Goal: Task Accomplishment & Management: Manage account settings

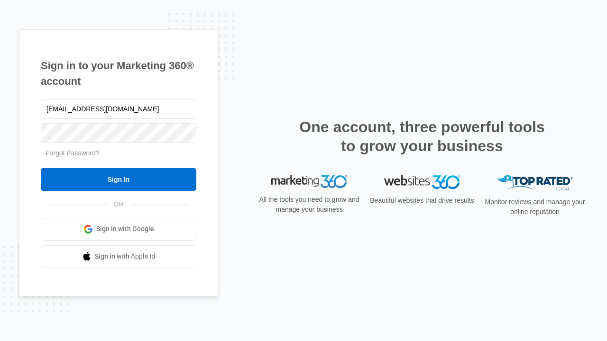
type input "dankie614@gmail.com"
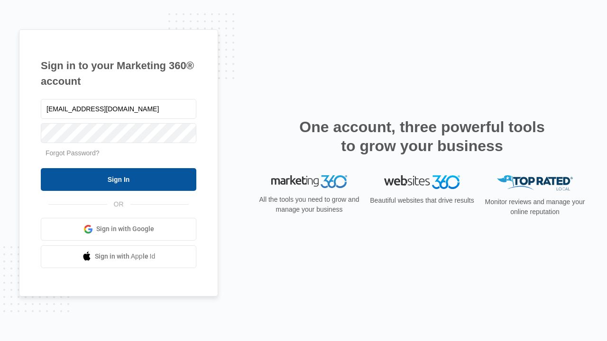
click at [118, 179] on input "Sign In" at bounding box center [118, 179] width 155 height 23
